Goal: Information Seeking & Learning: Learn about a topic

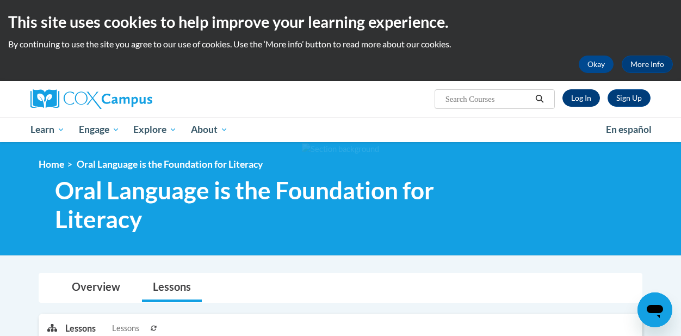
click at [591, 92] on link "Log In" at bounding box center [582, 97] width 38 height 17
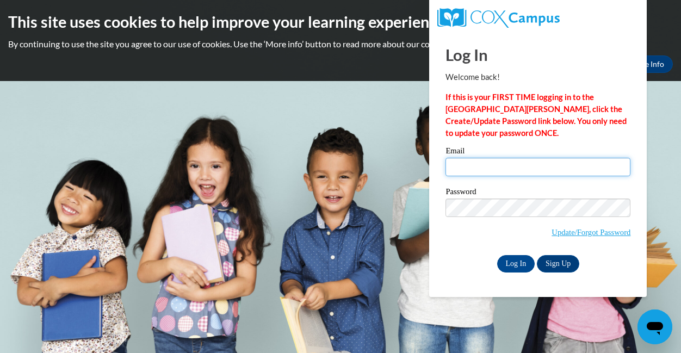
type input "[EMAIL_ADDRESS][DOMAIN_NAME]"
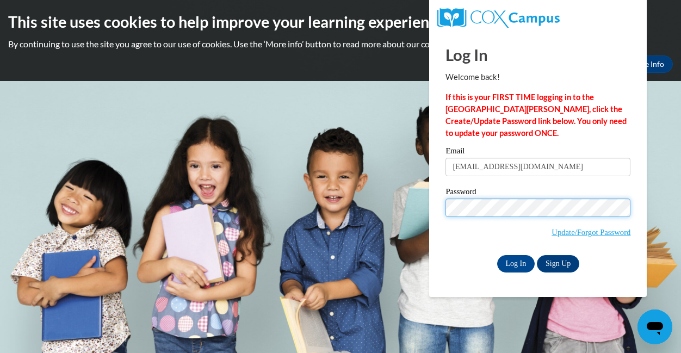
click at [515, 262] on input "Log In" at bounding box center [516, 263] width 38 height 17
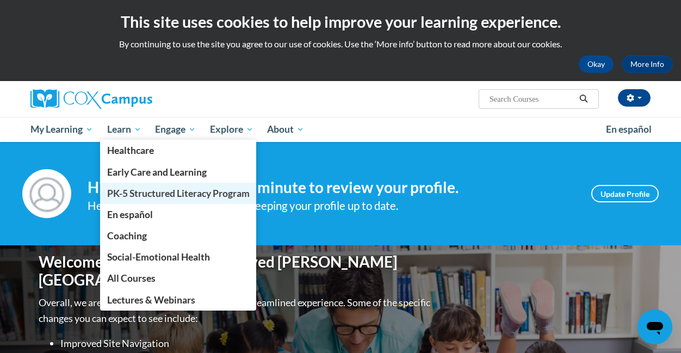
click at [122, 186] on link "PK-5 Structured Literacy Program" at bounding box center [178, 193] width 157 height 21
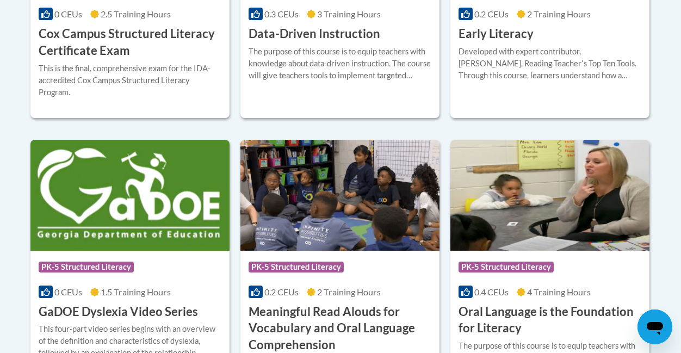
scroll to position [637, 0]
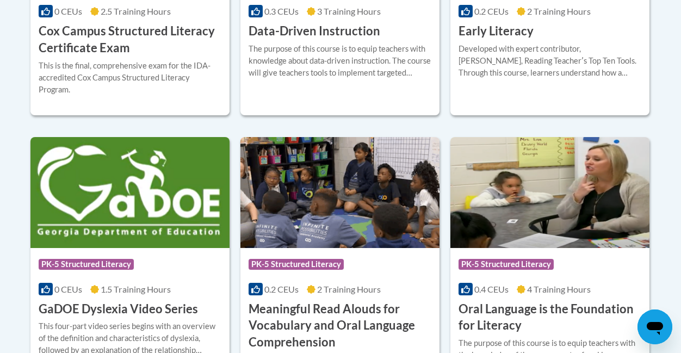
click at [497, 309] on h3 "Oral Language is the Foundation for Literacy" at bounding box center [550, 318] width 183 height 34
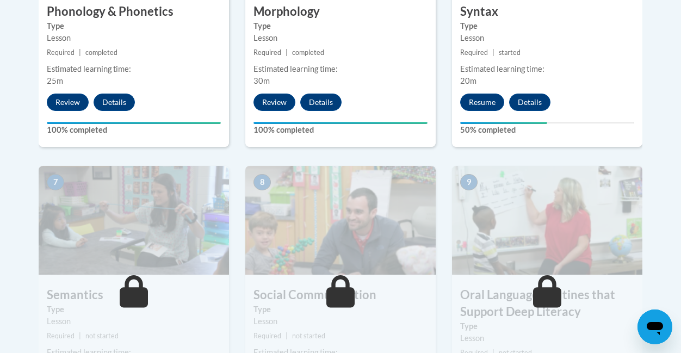
scroll to position [832, 0]
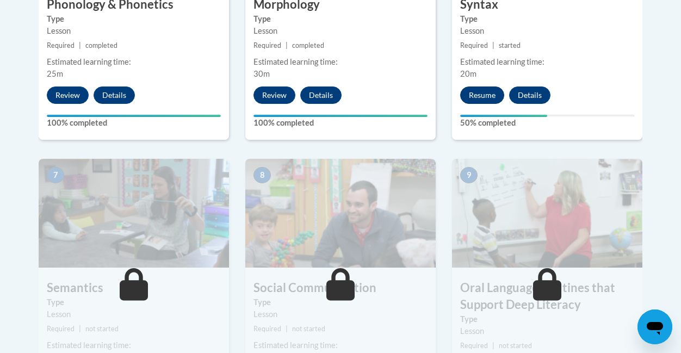
click at [473, 88] on button "Resume" at bounding box center [482, 95] width 44 height 17
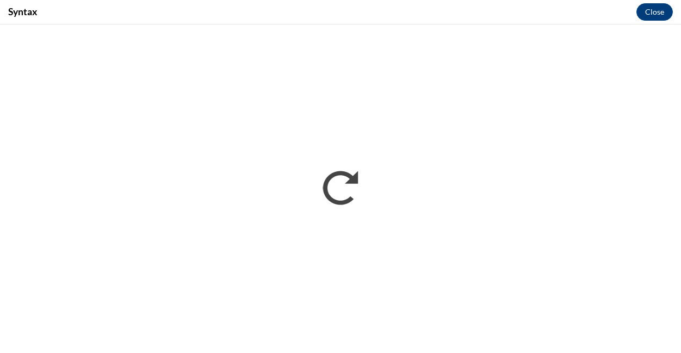
scroll to position [0, 0]
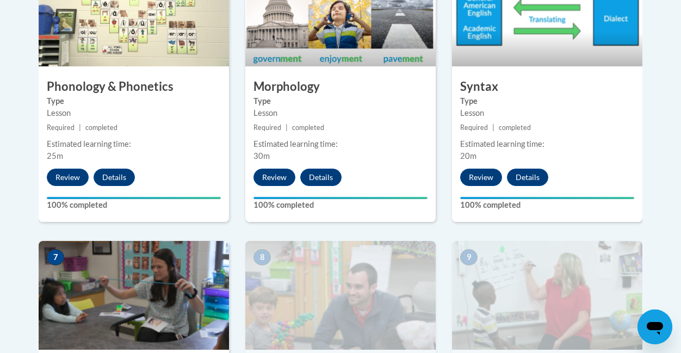
scroll to position [752, 0]
